Goal: Find specific page/section: Find specific page/section

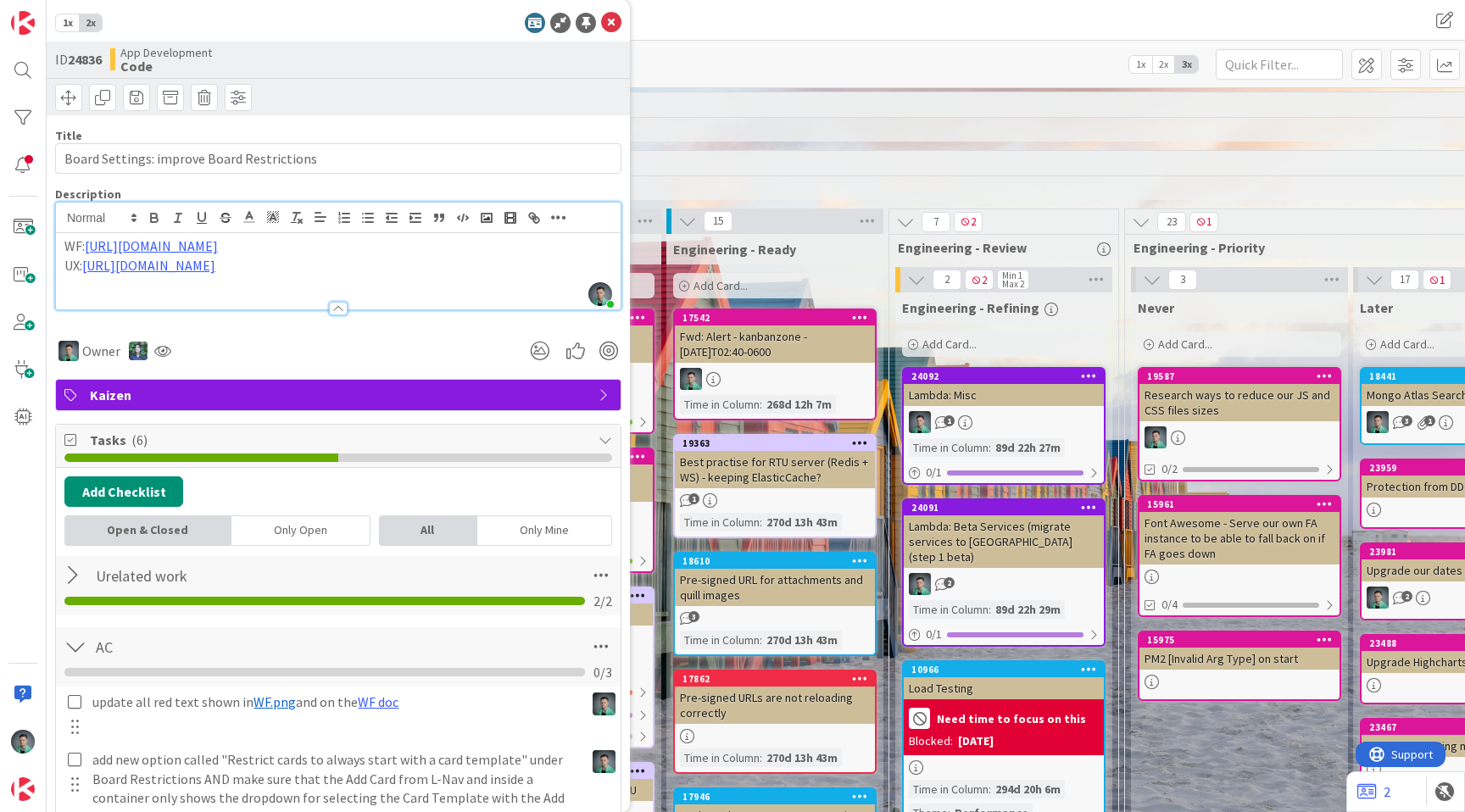
scroll to position [0, 1362]
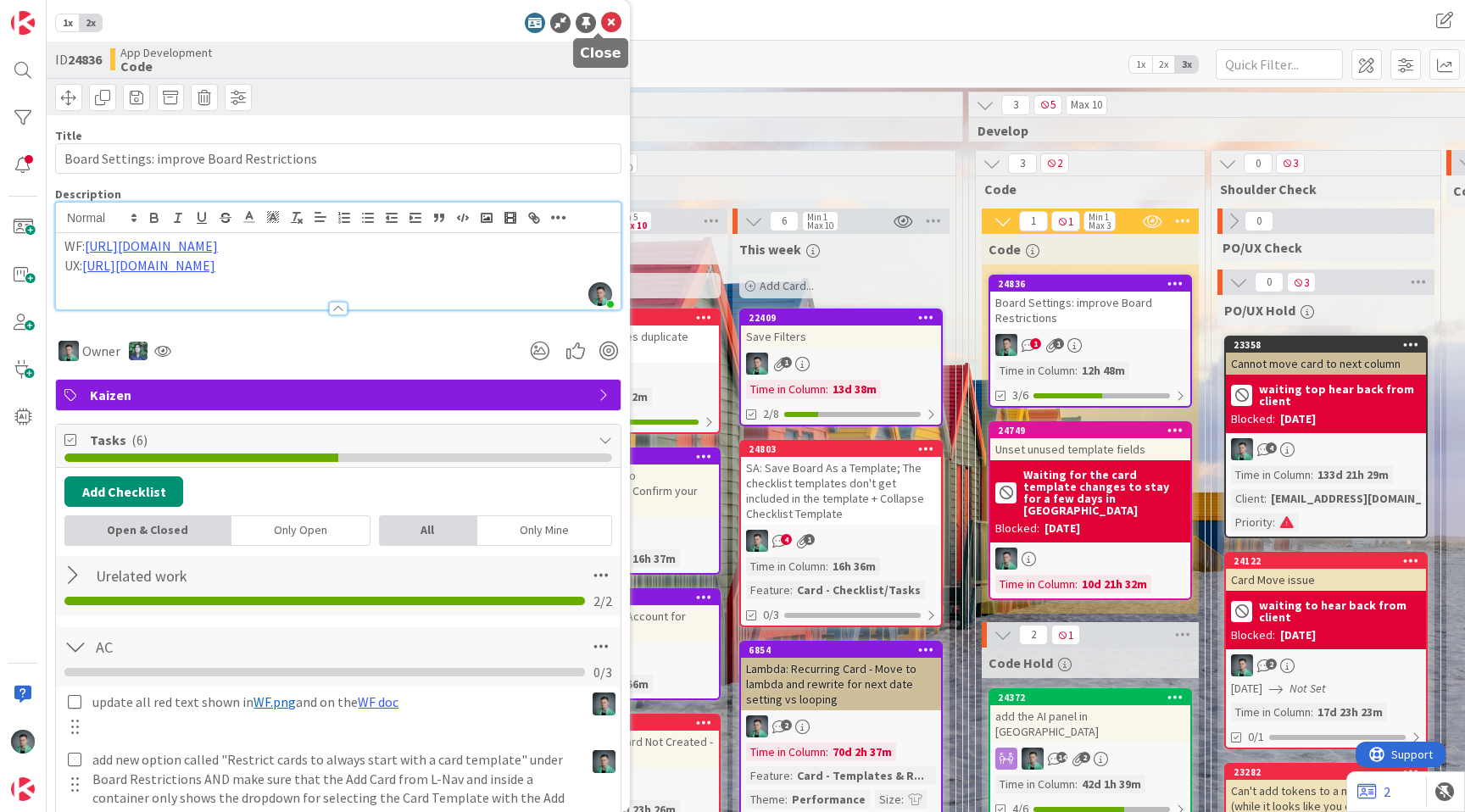
click at [601, 21] on icon at bounding box center [611, 23] width 21 height 21
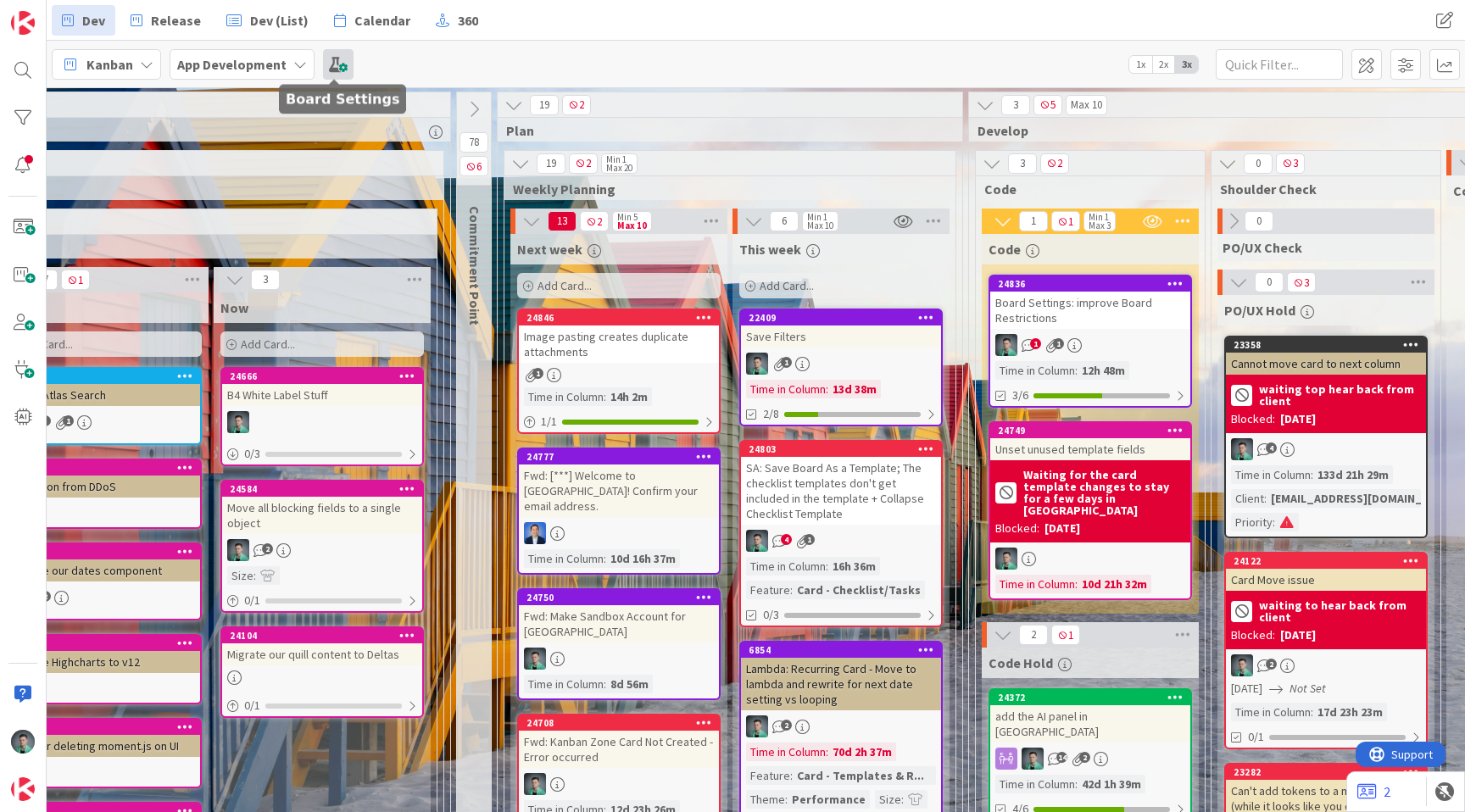
click at [342, 62] on span at bounding box center [338, 65] width 31 height 31
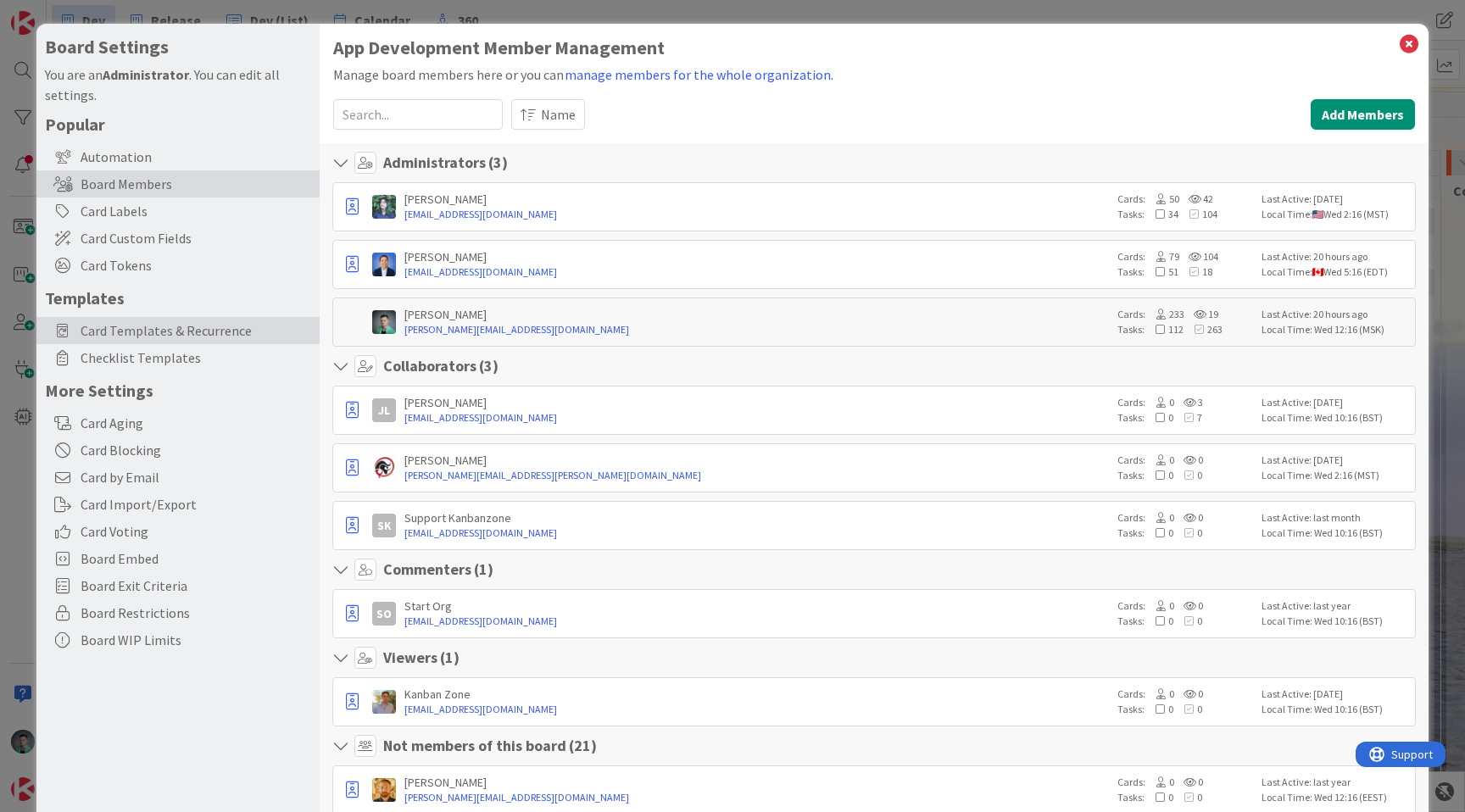
click at [146, 324] on span "Card Templates & Recurrence" at bounding box center [196, 331] width 231 height 21
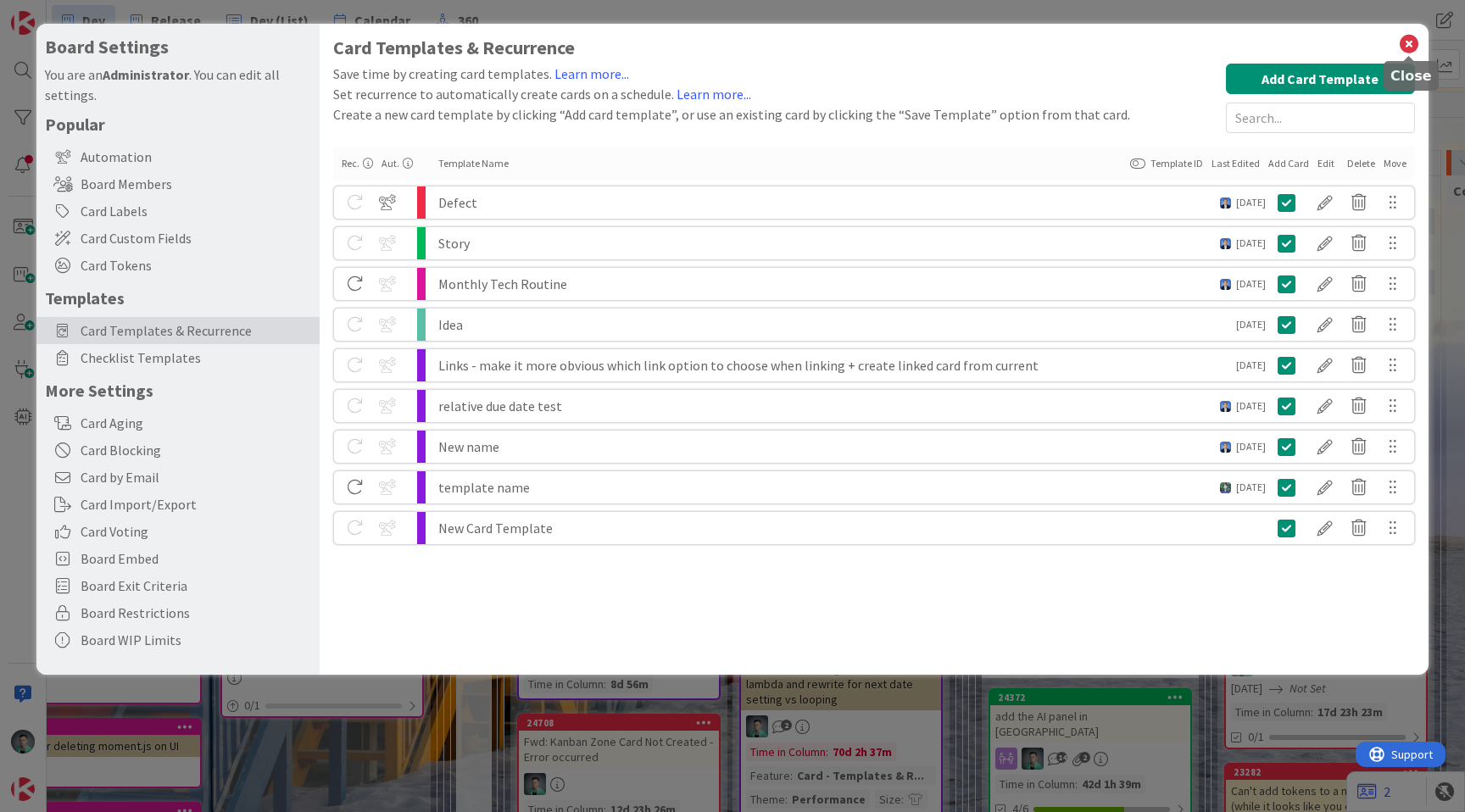
click at [1414, 38] on icon at bounding box center [1409, 44] width 22 height 24
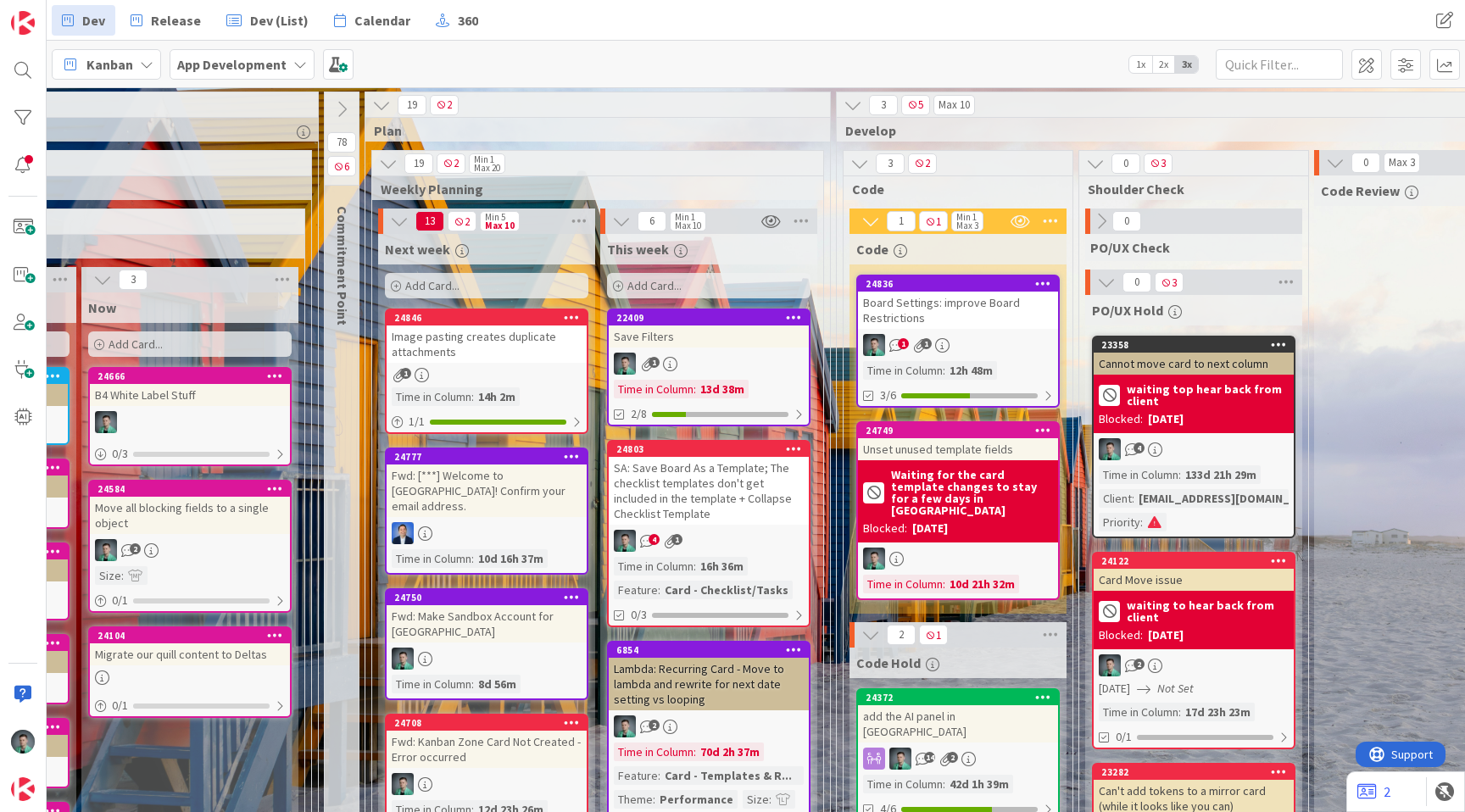
scroll to position [0, 1509]
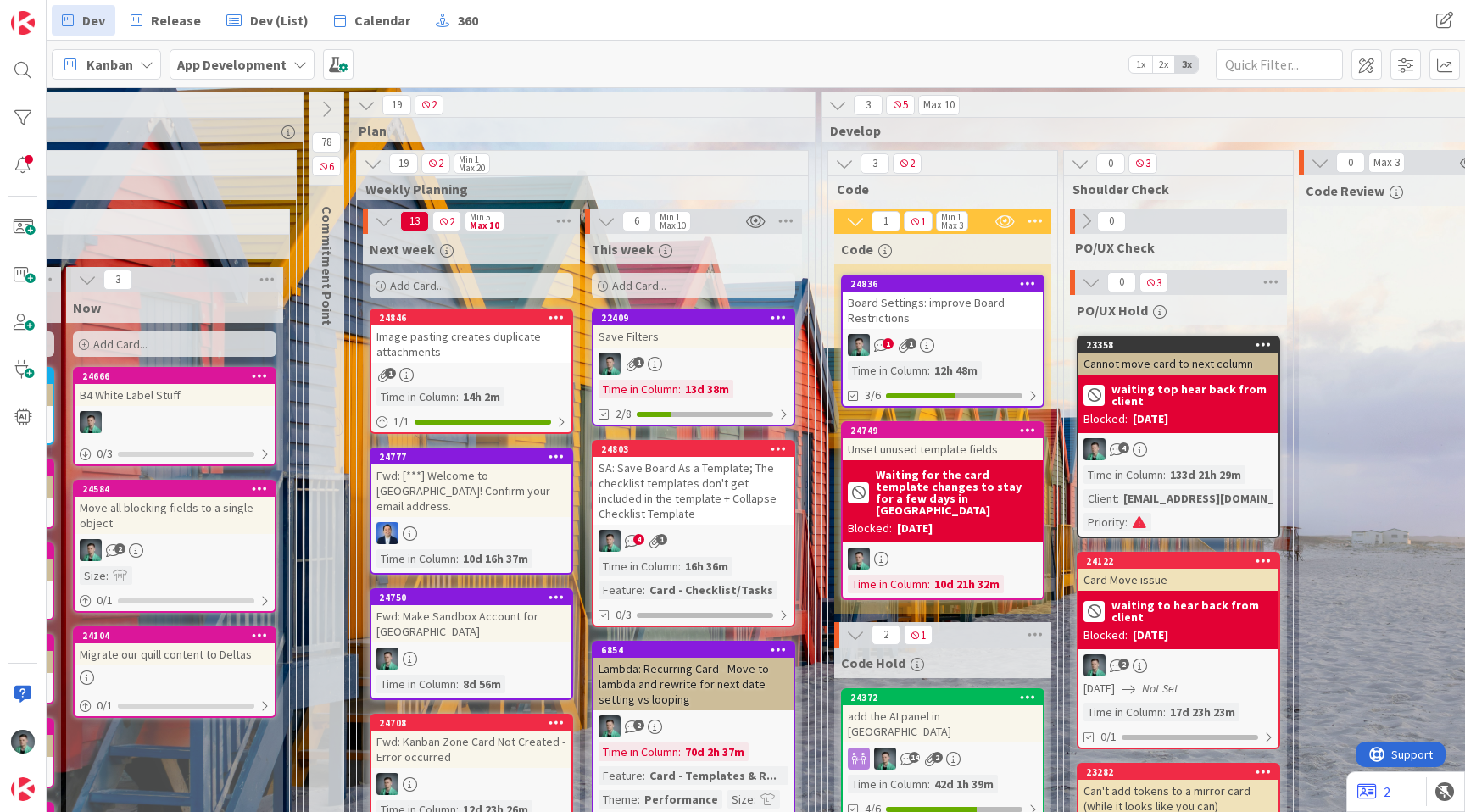
click at [983, 305] on div "Board Settings: improve Board Restrictions" at bounding box center [943, 310] width 200 height 38
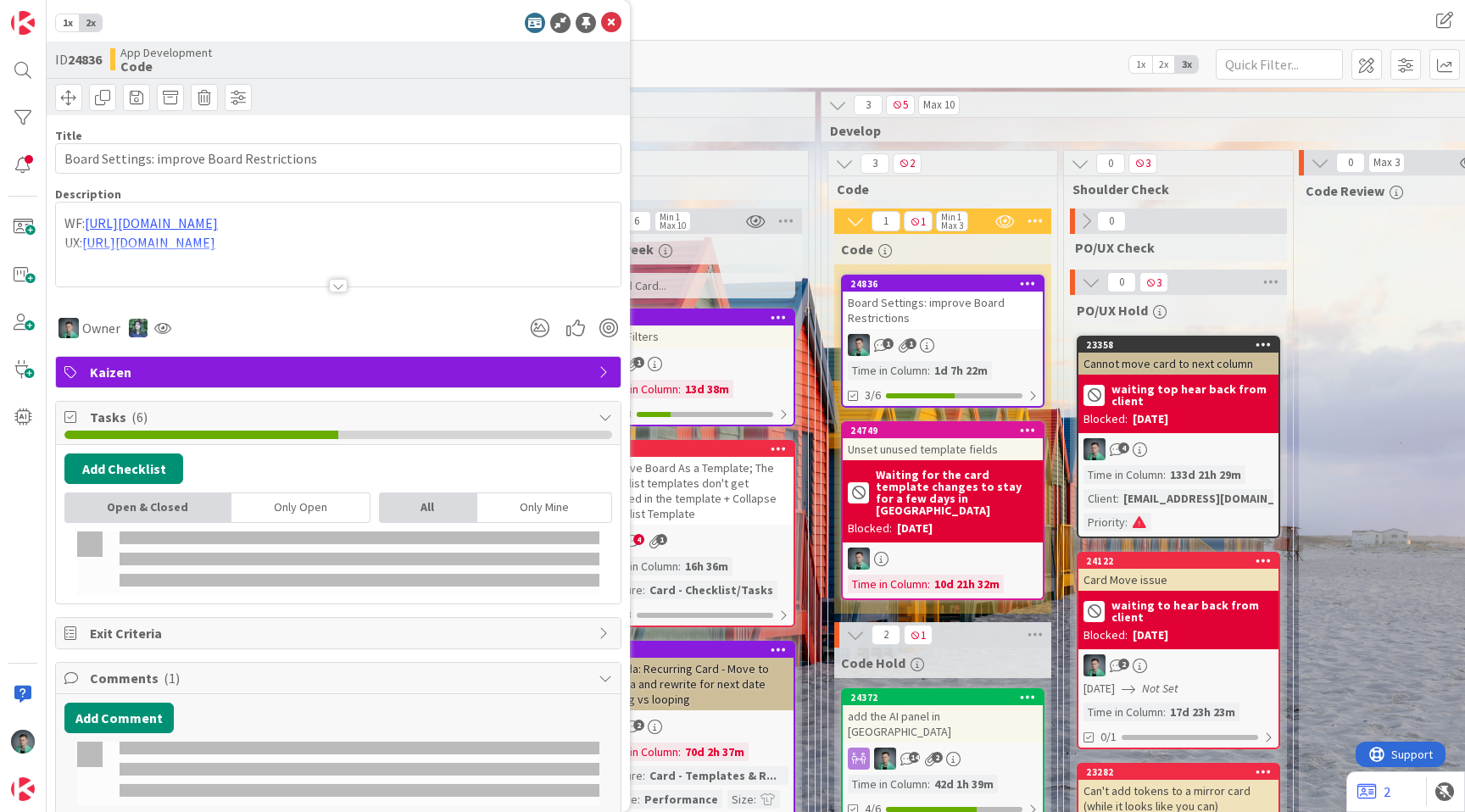
type input "Board Settings: improve Board Restrictions"
